Goal: Task Accomplishment & Management: Complete application form

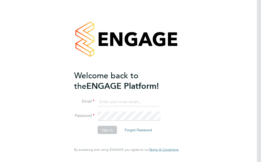
type input "[EMAIL_ADDRESS][DOMAIN_NAME]"
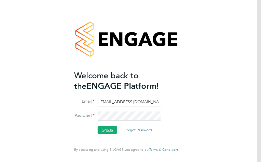
click at [108, 131] on button "Sign In" at bounding box center [107, 129] width 19 height 8
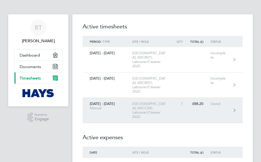
click at [140, 110] on div "[GEOGRAPHIC_DATA] (40CC04), Labourer/Cleaner 2025" at bounding box center [153, 109] width 42 height 17
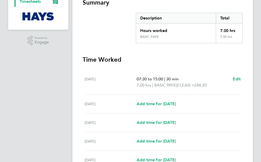
scroll to position [102, 0]
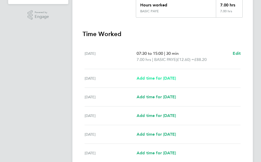
click at [162, 76] on span "Add time for [DATE]" at bounding box center [156, 78] width 39 height 5
select select "30"
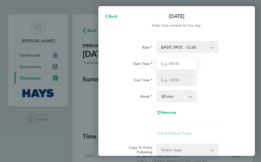
click at [168, 64] on input "Start Time" at bounding box center [177, 63] width 40 height 12
type input "10:00"
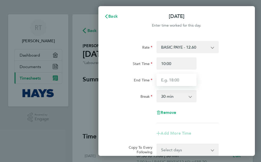
click at [176, 80] on input "End Time" at bounding box center [177, 80] width 40 height 12
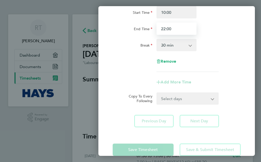
scroll to position [61, 0]
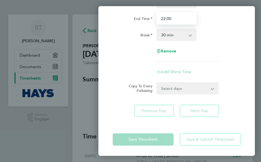
type input "22:00"
click at [204, 111] on div "Rate BASIC PAYE - 12.60 Weekday OT 45h+ - 18.90 Bank Holiday - 25.20 Sat first …" at bounding box center [177, 47] width 157 height 149
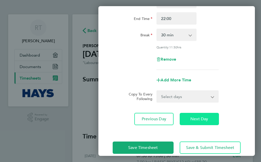
click at [201, 117] on span "Next Day" at bounding box center [200, 118] width 18 height 5
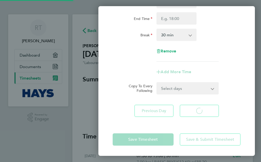
select select "30"
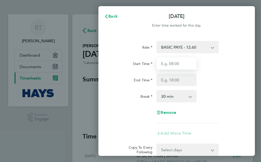
click at [172, 64] on input "Start Time" at bounding box center [177, 63] width 40 height 12
type input "07:30"
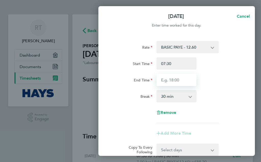
click at [180, 79] on input "End Time" at bounding box center [177, 80] width 40 height 12
type input "16:00"
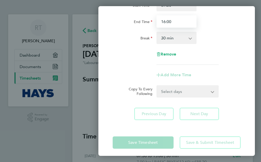
scroll to position [61, 0]
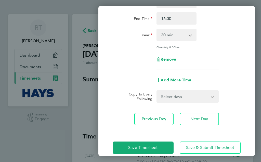
click at [139, 137] on div "Save Timesheet Save & Submit Timesheet" at bounding box center [177, 147] width 157 height 33
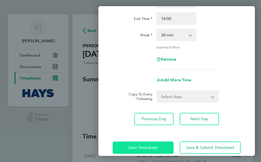
click at [142, 145] on span "Save Timesheet" at bounding box center [143, 147] width 30 height 5
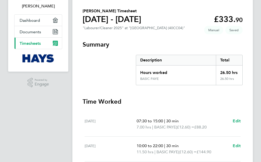
scroll to position [51, 0]
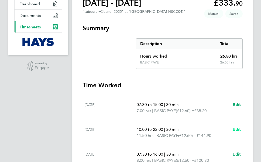
click at [237, 128] on span "Edit" at bounding box center [237, 129] width 8 height 5
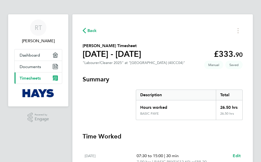
select select "30"
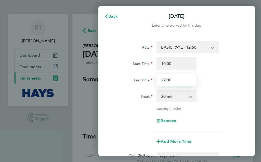
click at [165, 79] on input "22:00" at bounding box center [177, 80] width 40 height 12
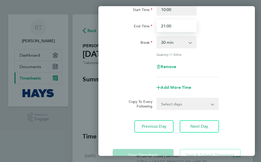
scroll to position [69, 0]
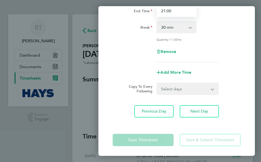
type input "21:00"
click at [144, 138] on app-form-button "Save Timesheet" at bounding box center [145, 140] width 64 height 12
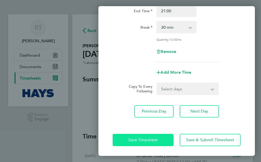
click at [144, 138] on span "Save Timesheet" at bounding box center [143, 139] width 30 height 5
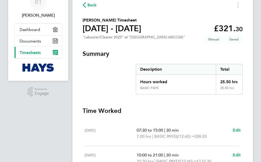
scroll to position [51, 0]
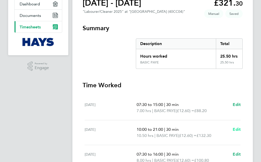
click at [238, 129] on span "Edit" at bounding box center [237, 129] width 8 height 5
select select "30"
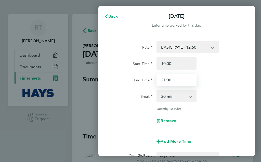
click at [165, 80] on input "21:00" at bounding box center [177, 80] width 40 height 12
click at [169, 79] on input "20:00" at bounding box center [177, 80] width 40 height 12
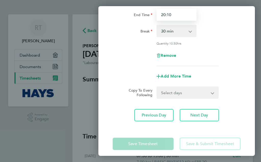
scroll to position [69, 0]
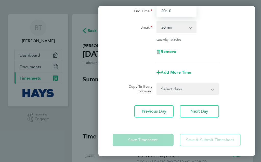
type input "20:10"
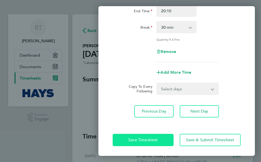
click at [143, 139] on app-form-button "Save Timesheet" at bounding box center [145, 140] width 64 height 12
click at [143, 139] on span "Save Timesheet" at bounding box center [143, 139] width 30 height 5
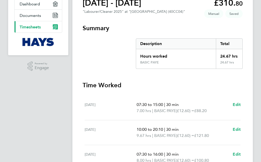
scroll to position [77, 0]
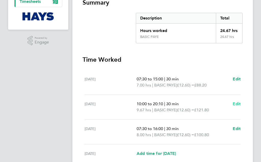
click at [236, 101] on span "Edit" at bounding box center [237, 103] width 8 height 5
select select "30"
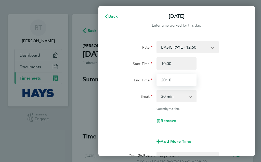
click at [169, 79] on input "20:10" at bounding box center [177, 80] width 40 height 12
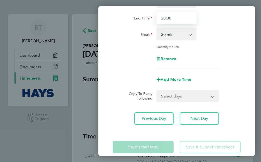
scroll to position [69, 0]
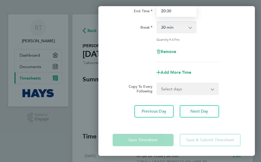
type input "20:30"
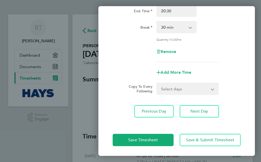
click at [147, 139] on app-form-button "Save Timesheet" at bounding box center [145, 140] width 64 height 12
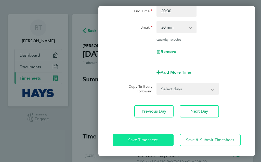
click at [147, 139] on span "Save Timesheet" at bounding box center [143, 139] width 30 height 5
